Goal: Task Accomplishment & Management: Manage account settings

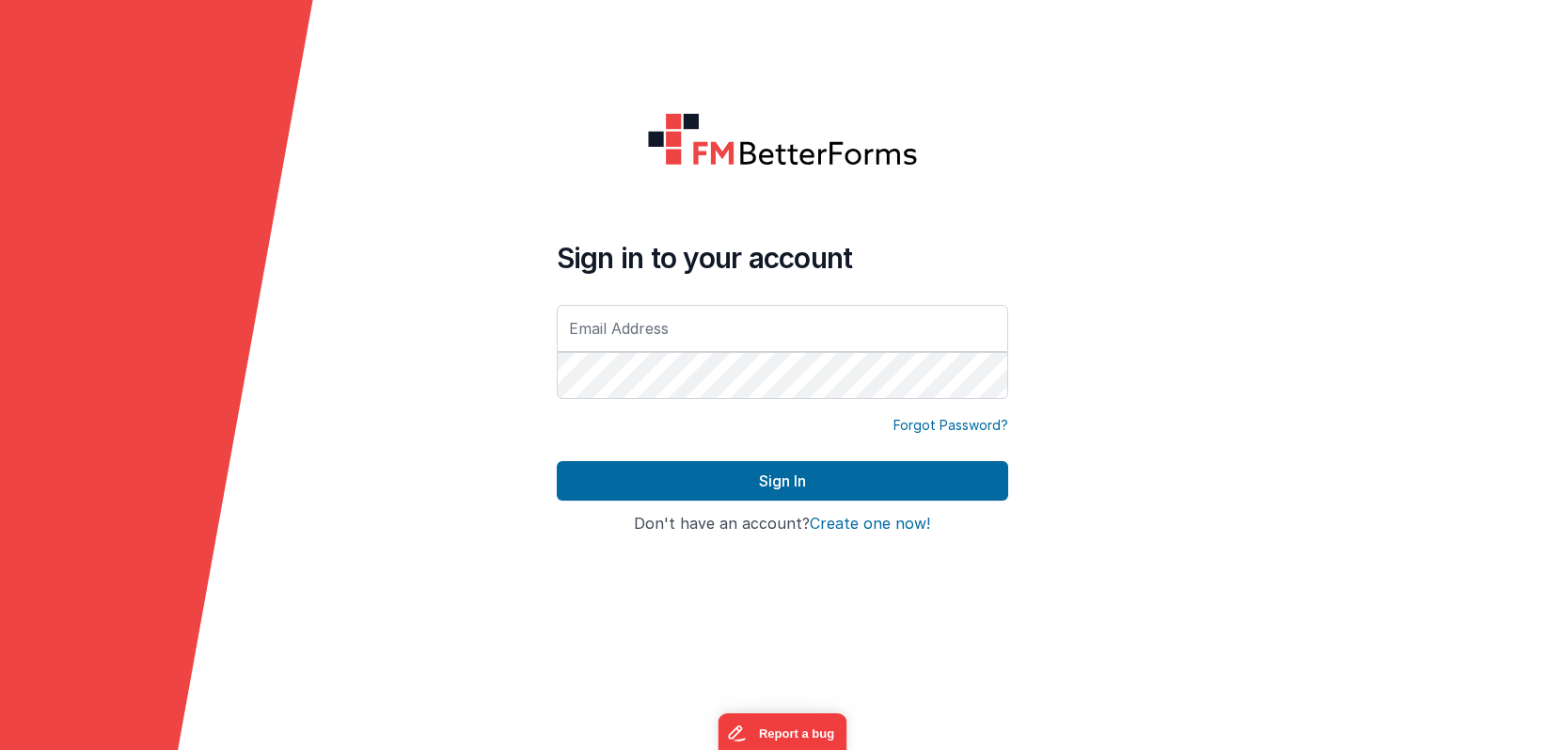
click at [649, 328] on input "text" at bounding box center [782, 328] width 451 height 47
click at [609, 334] on input "text" at bounding box center [782, 328] width 451 height 47
click at [601, 324] on input "text" at bounding box center [782, 328] width 451 height 47
type input "[EMAIL_ADDRESS][DOMAIN_NAME]"
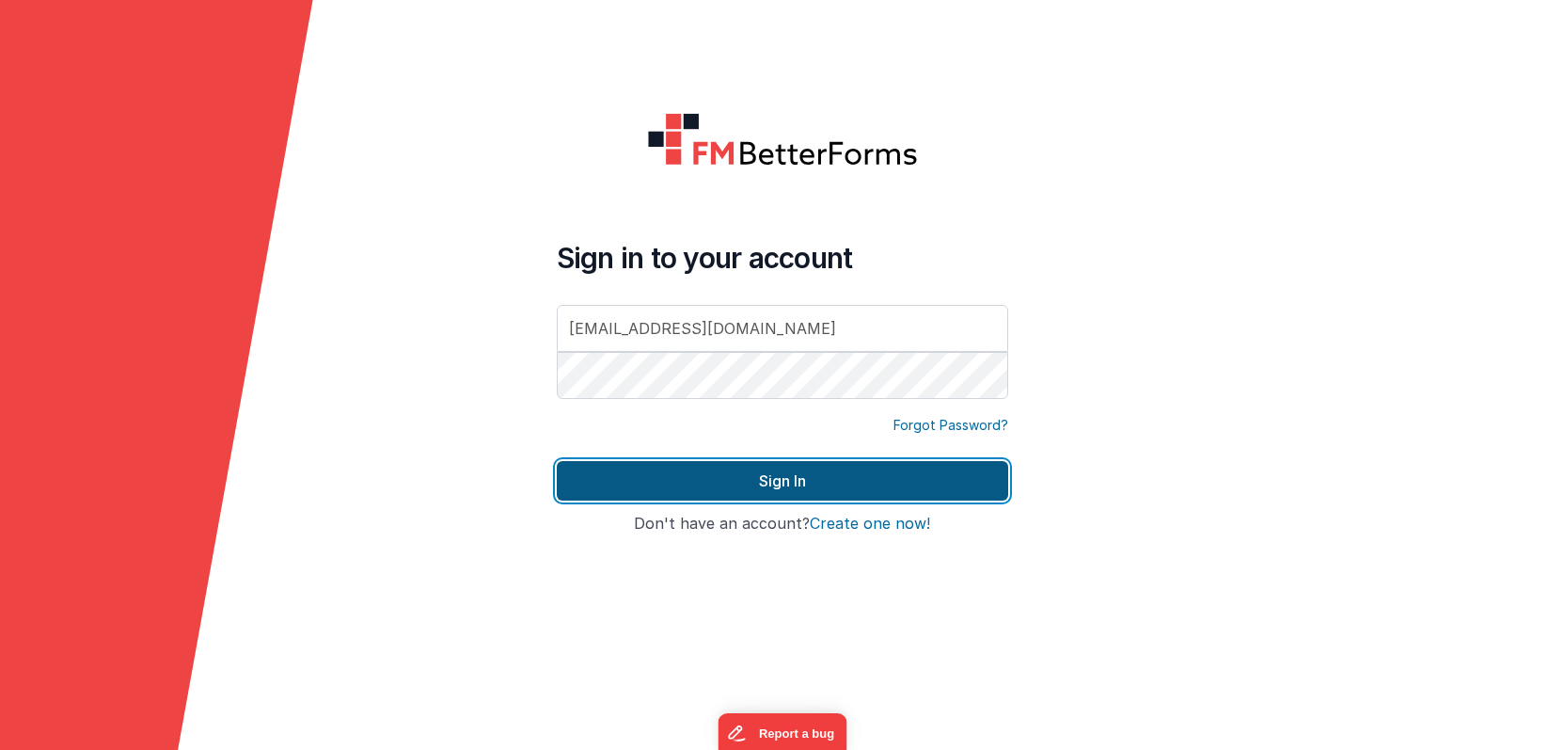
click at [830, 467] on button "Sign In" at bounding box center [782, 481] width 451 height 40
